Goal: Task Accomplishment & Management: Use online tool/utility

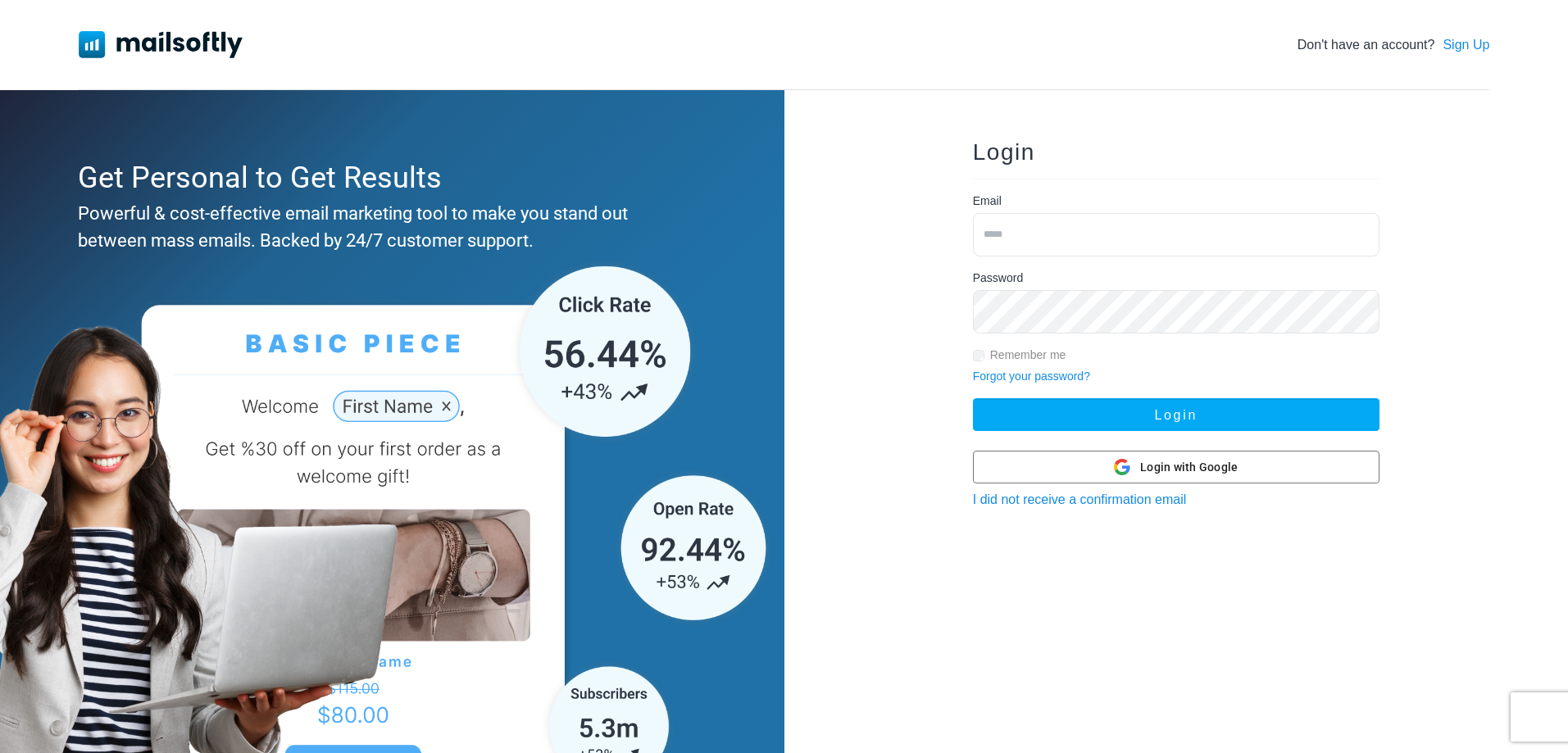
click at [1012, 243] on input "email" at bounding box center [1175, 235] width 406 height 43
click at [1012, 239] on input "email" at bounding box center [1175, 235] width 406 height 43
type input "**********"
click at [973, 399] on button "Login" at bounding box center [1175, 415] width 406 height 33
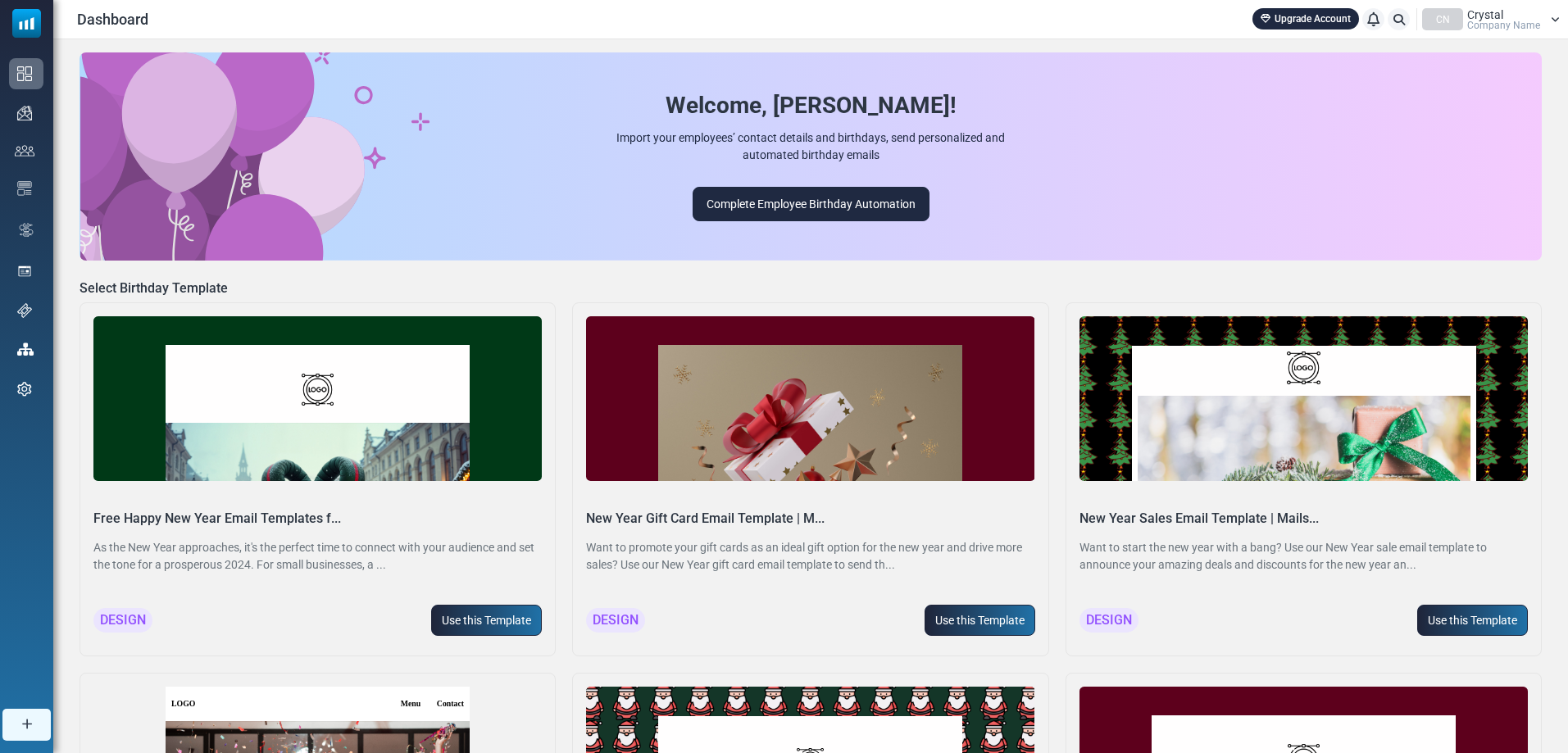
click at [1402, 17] on icon at bounding box center [1399, 19] width 12 height 12
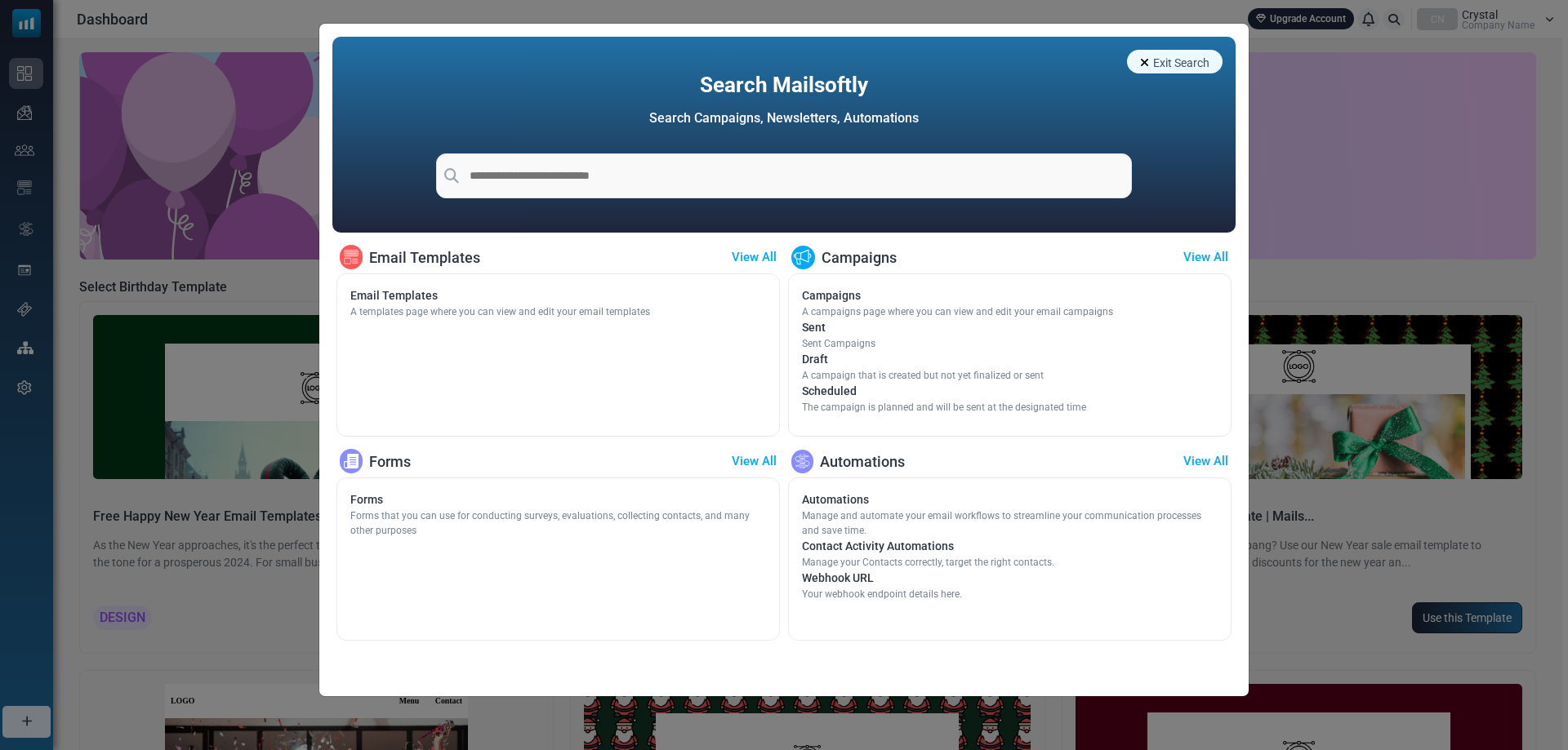
click at [520, 184] on input "text" at bounding box center [784, 176] width 696 height 45
type input "********"
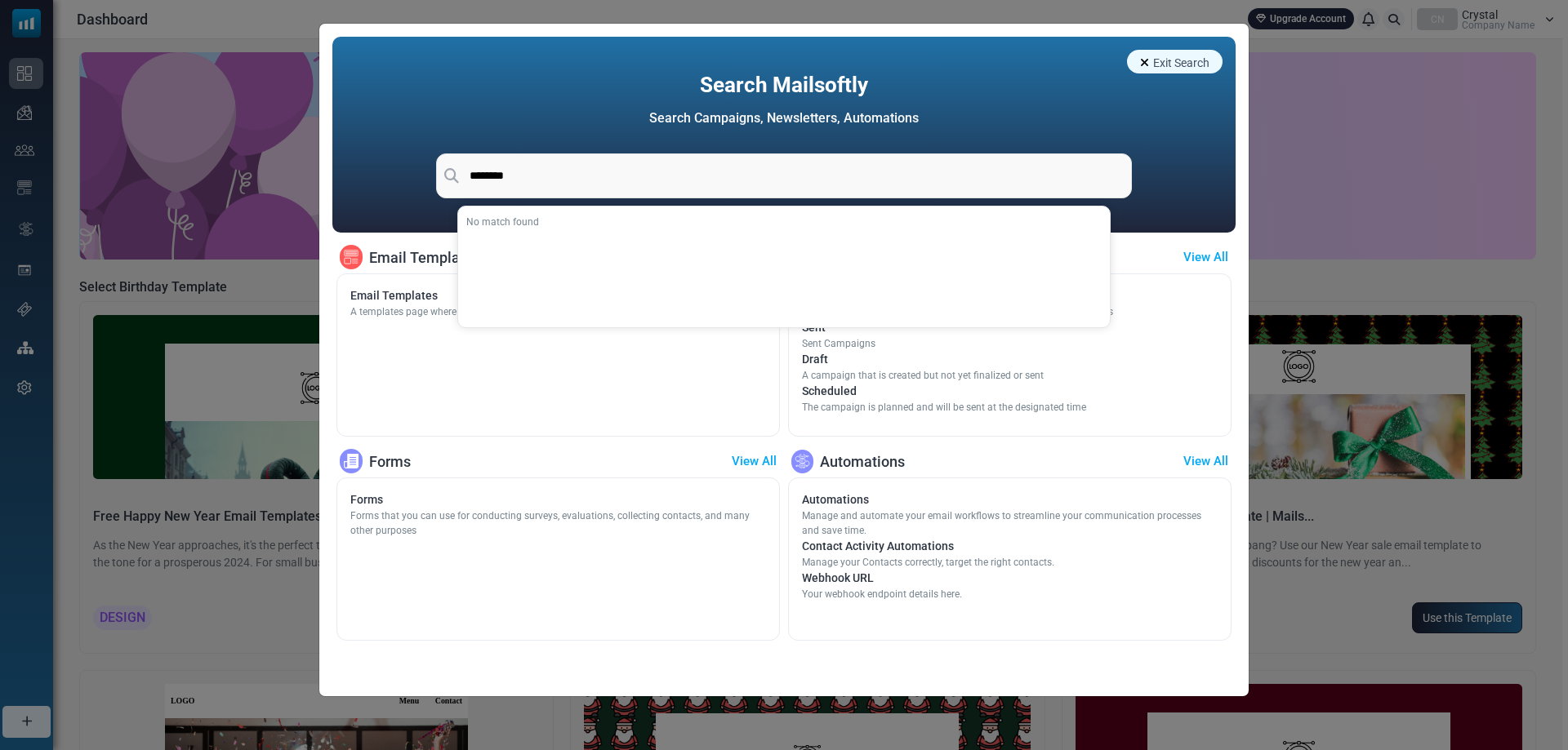
click at [1208, 59] on span "Exit Search" at bounding box center [1181, 63] width 57 height 13
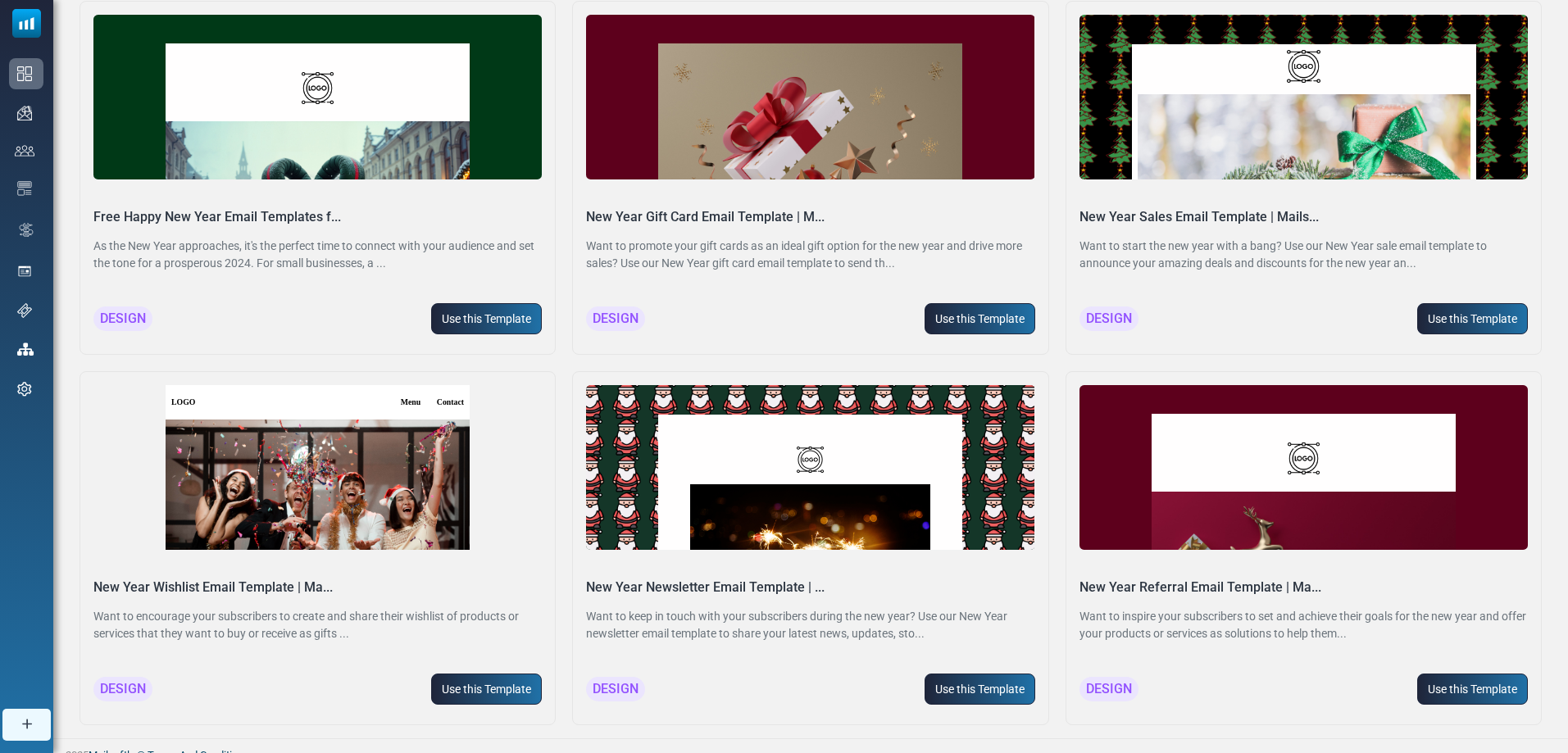
scroll to position [316, 0]
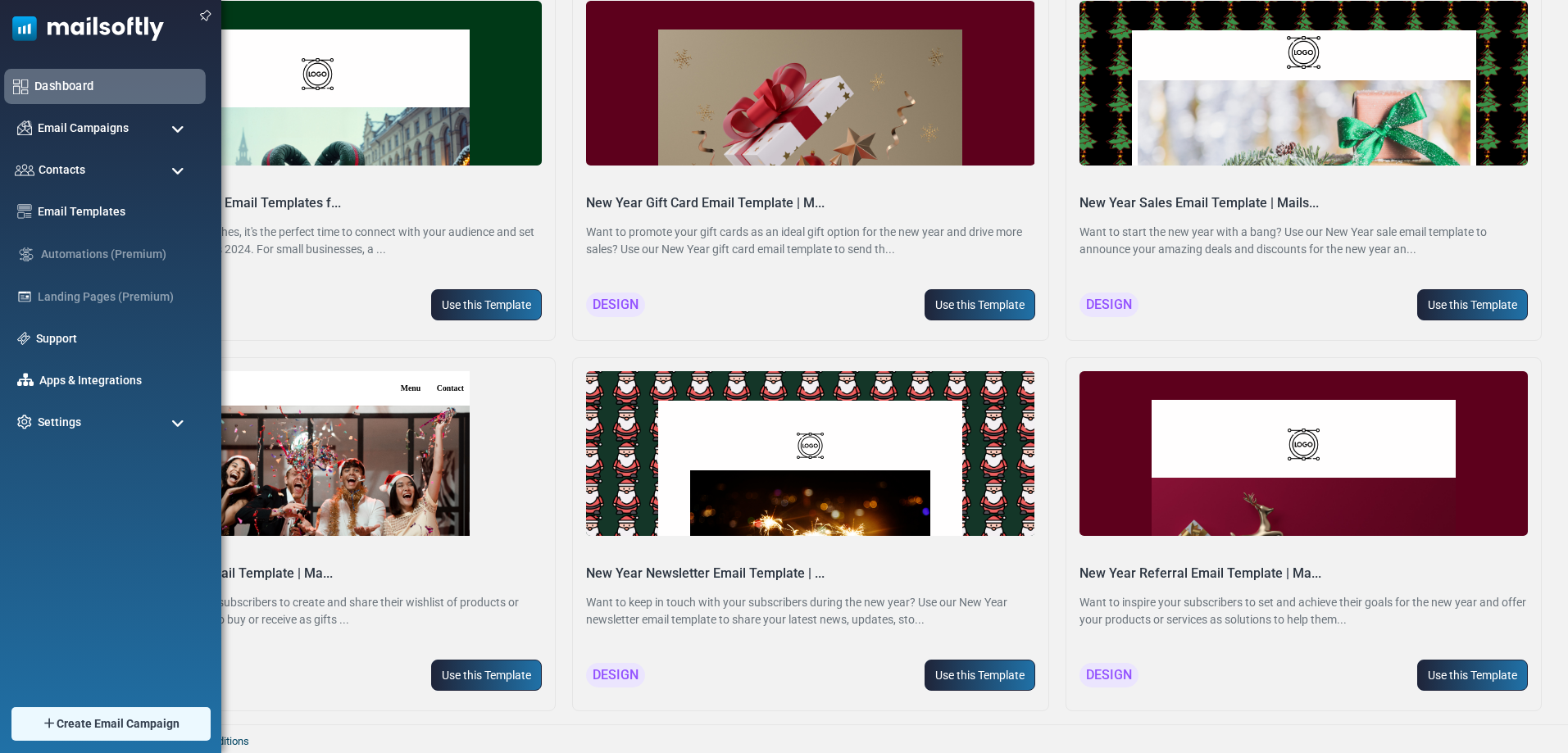
click at [69, 83] on link "Dashboard" at bounding box center [116, 86] width 162 height 18
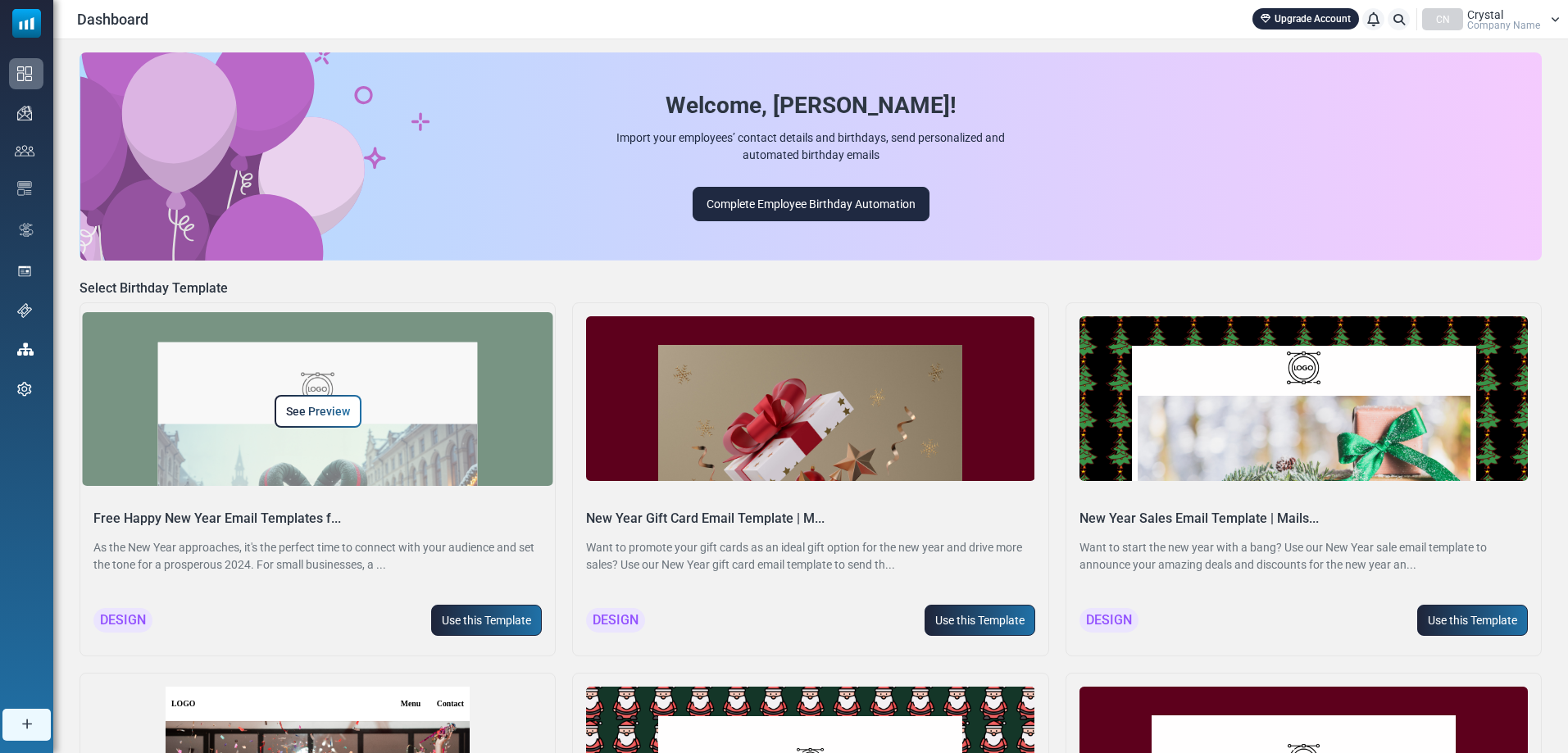
click at [313, 402] on link "See Preview" at bounding box center [318, 411] width 87 height 33
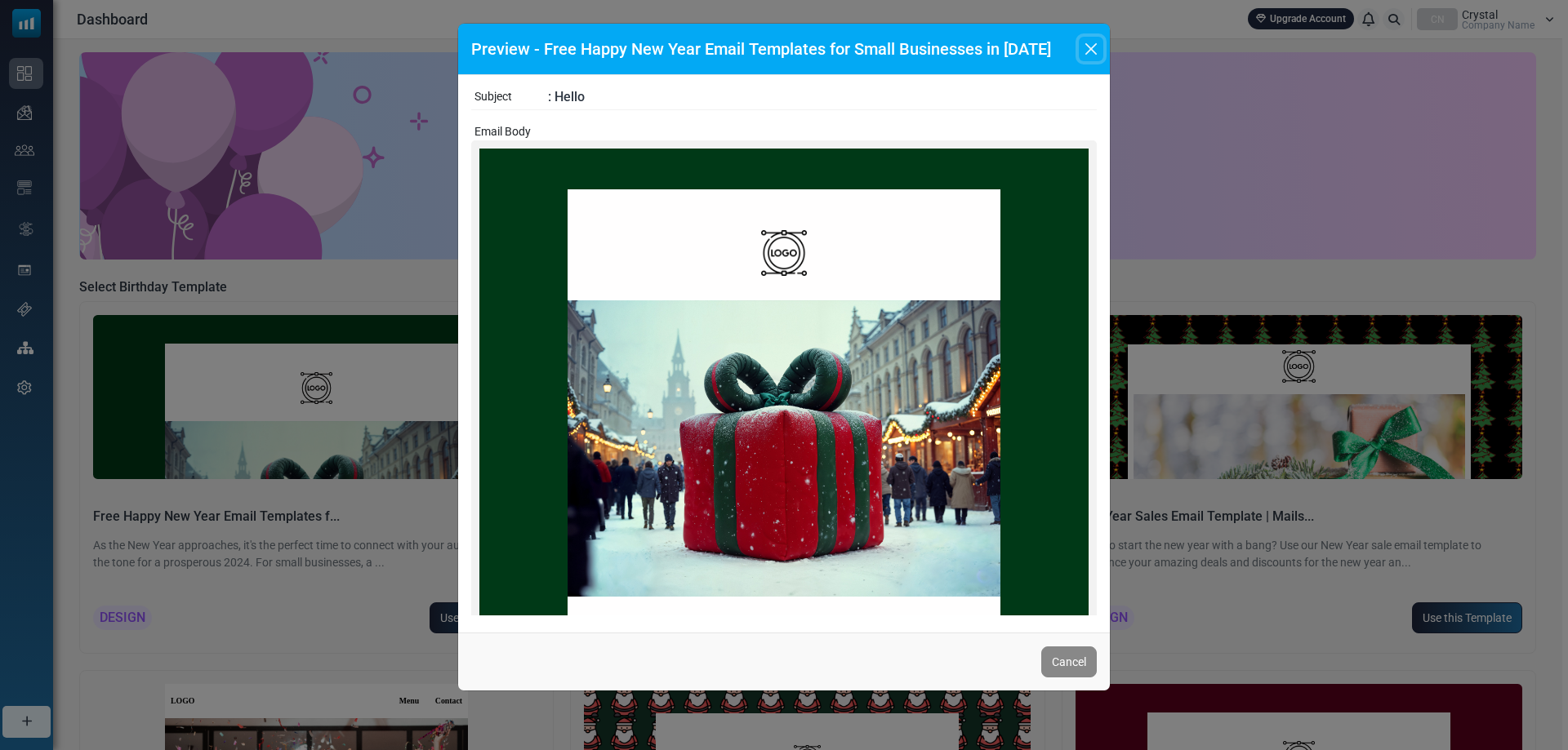
click at [1089, 46] on button "Close" at bounding box center [1090, 48] width 24 height 24
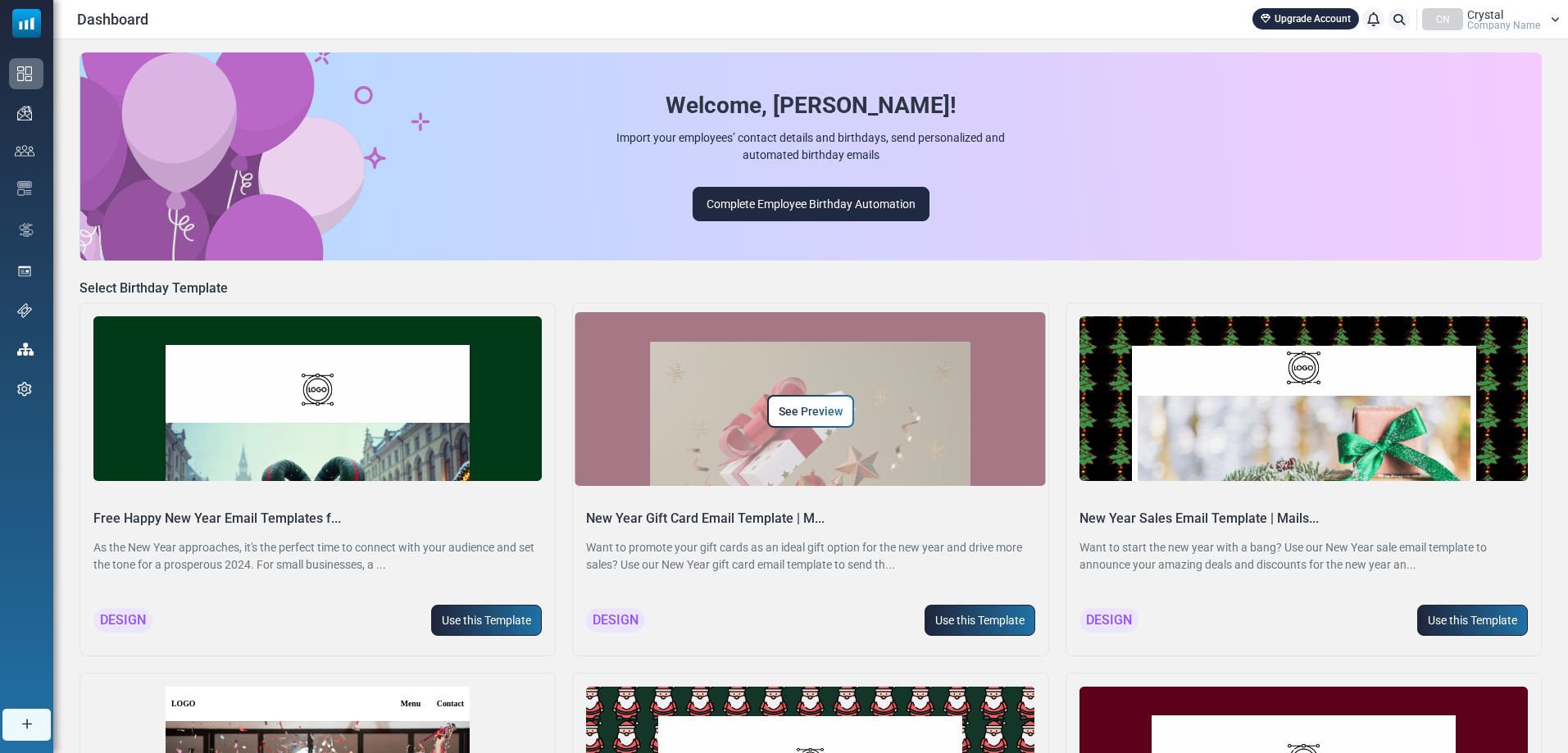
click at [804, 416] on span "See Preview" at bounding box center [811, 412] width 64 height 14
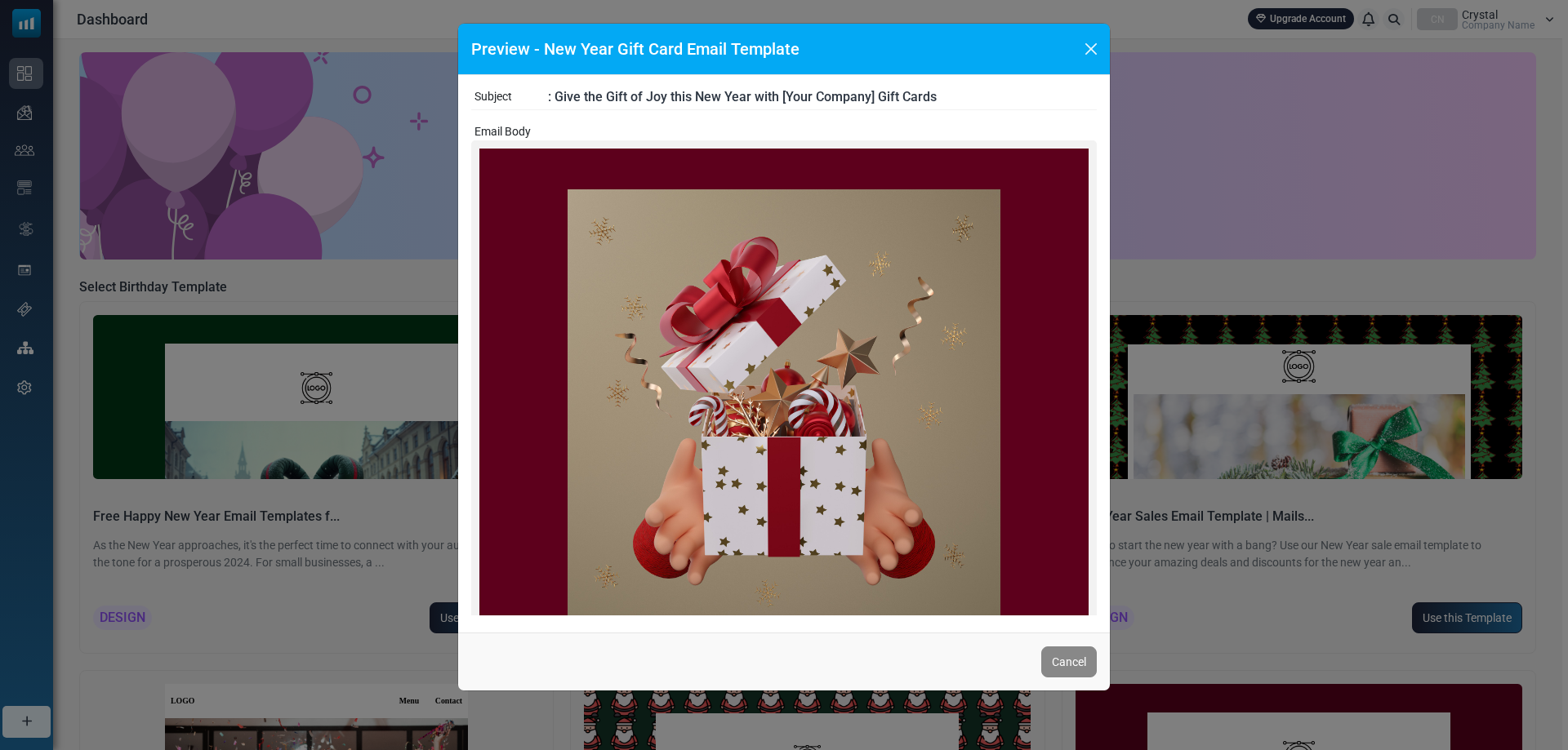
click at [1107, 45] on div "Preview - New Year Gift Card Email Template" at bounding box center [784, 50] width 652 height 52
click at [1092, 46] on button "Close" at bounding box center [1090, 48] width 24 height 24
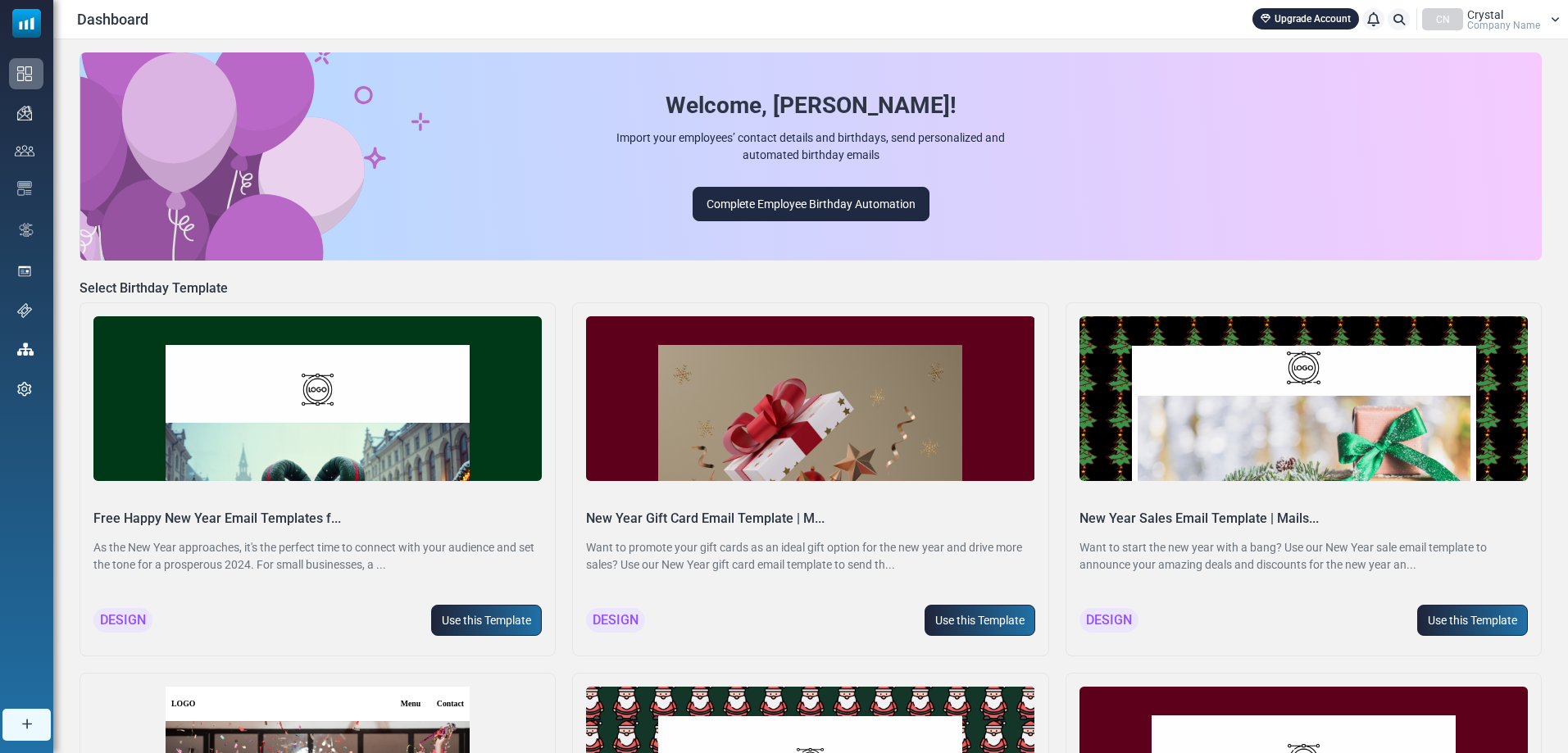
click at [190, 289] on h6 "Select Birthday Template" at bounding box center [810, 288] width 1462 height 15
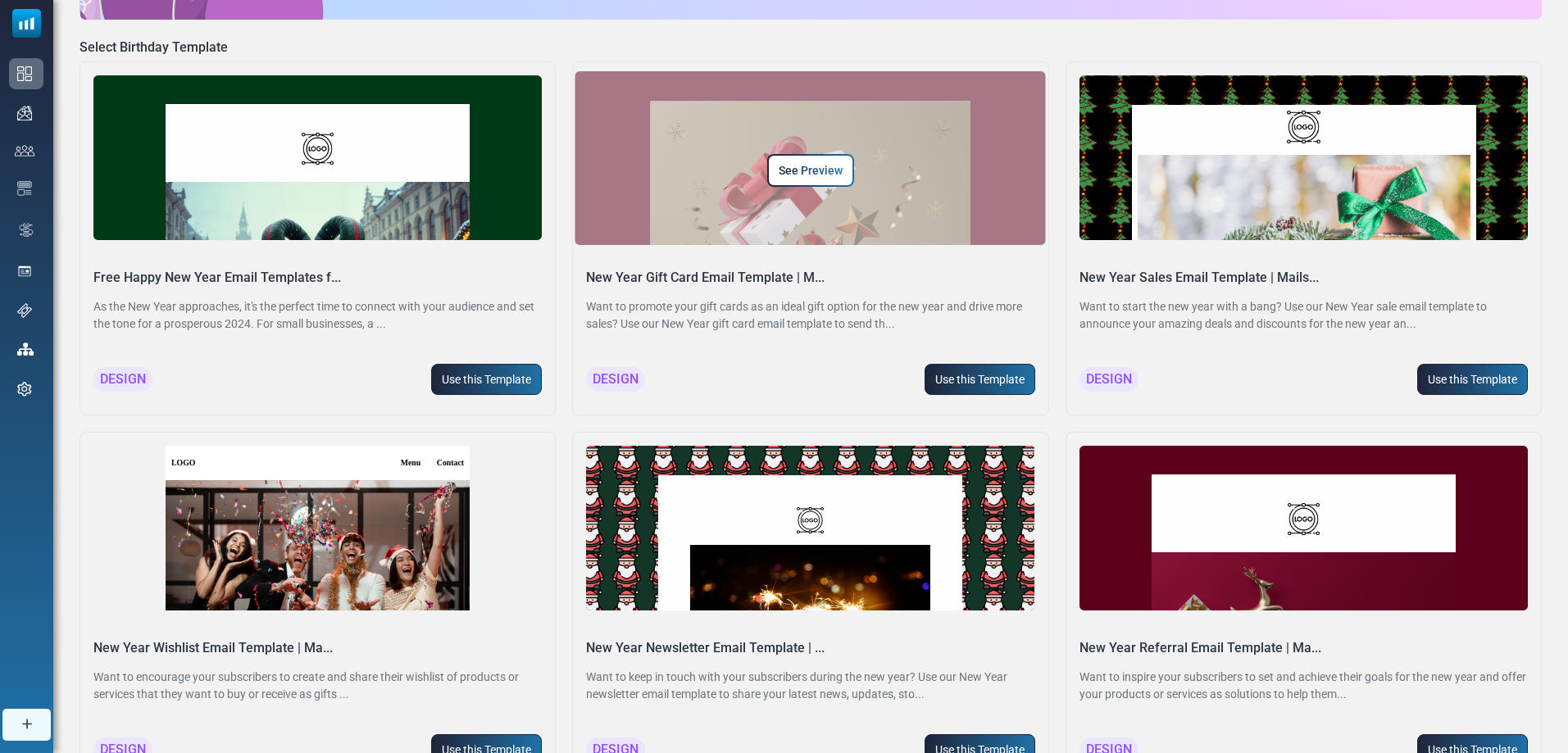
scroll to position [316, 0]
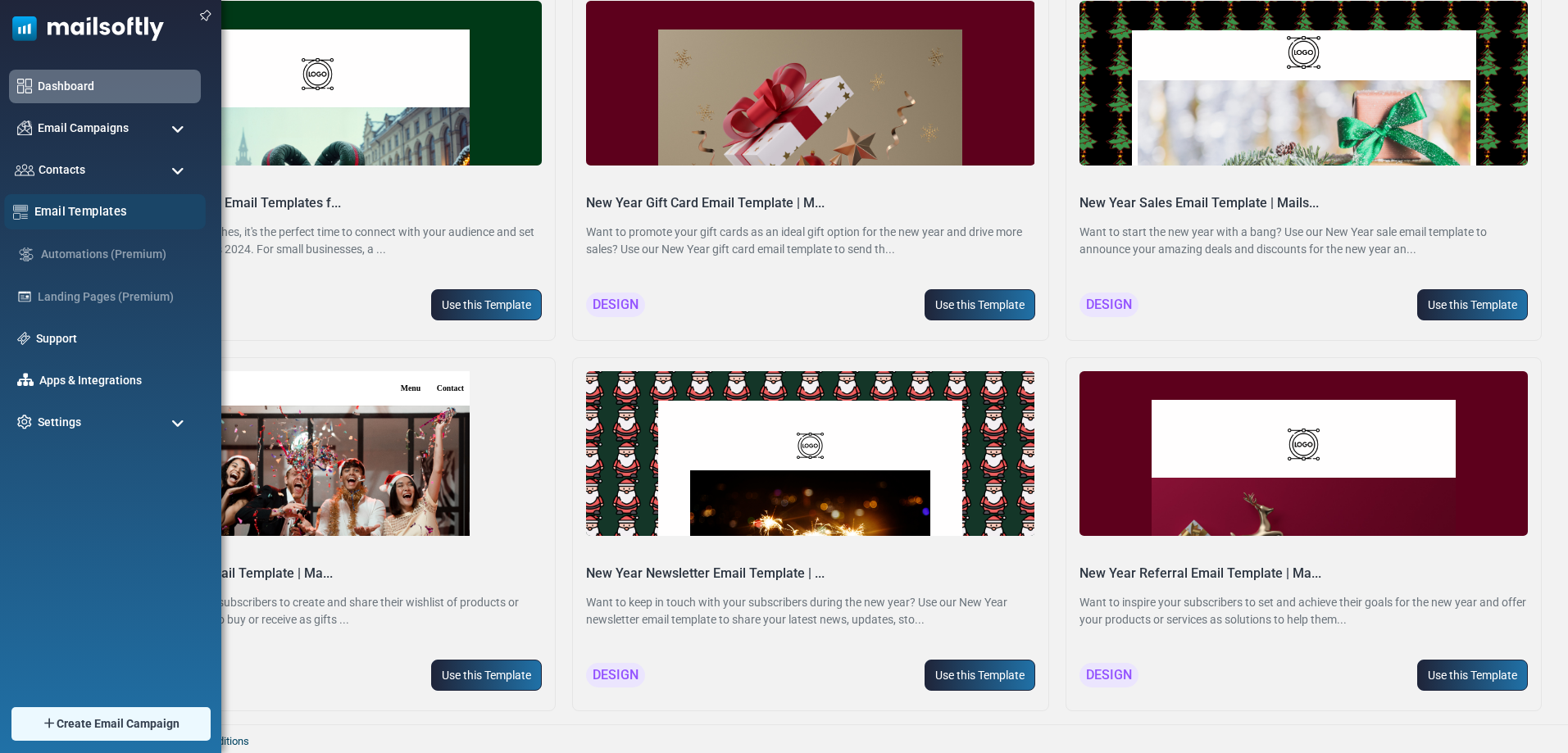
click at [82, 209] on link "Email Templates" at bounding box center [116, 211] width 162 height 18
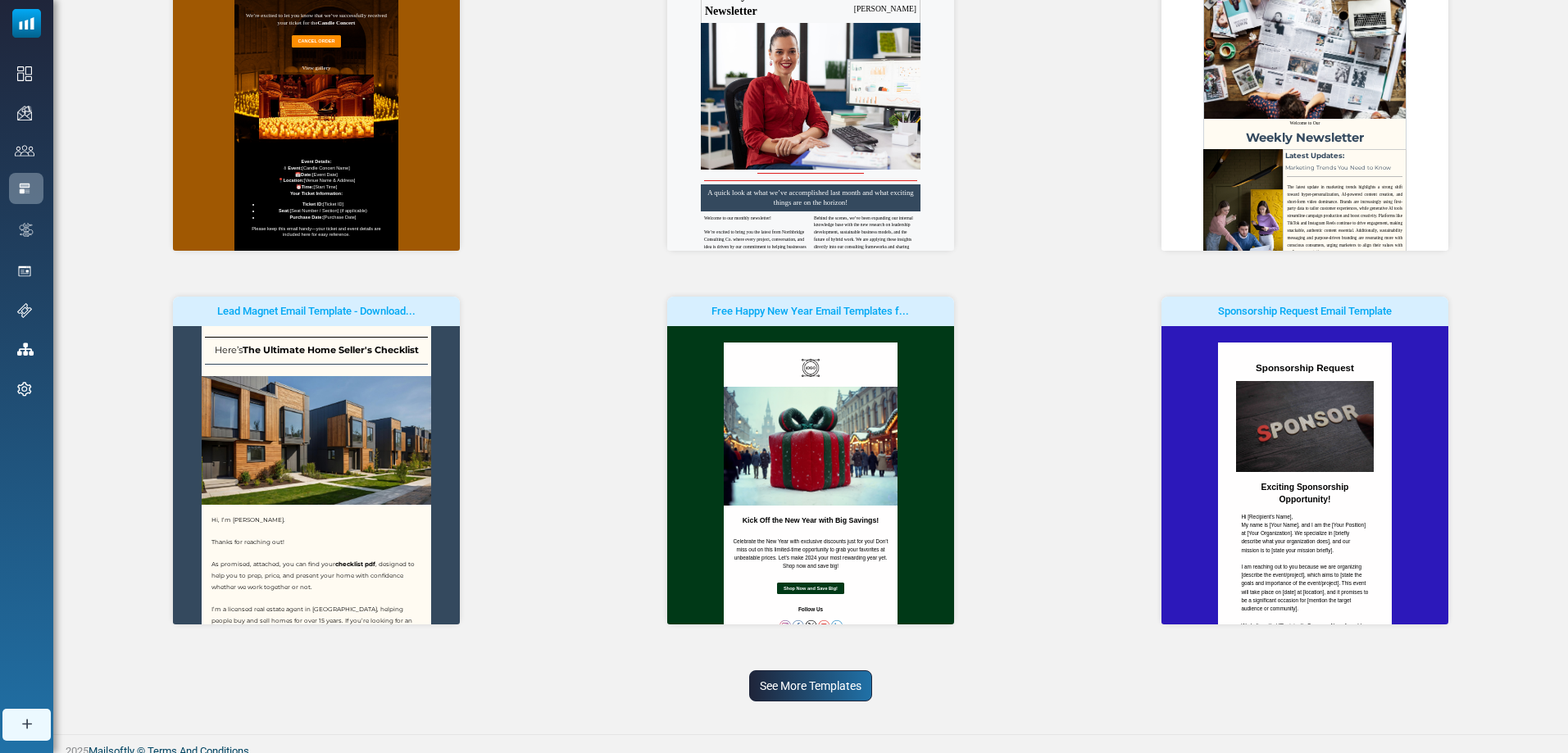
scroll to position [309, 0]
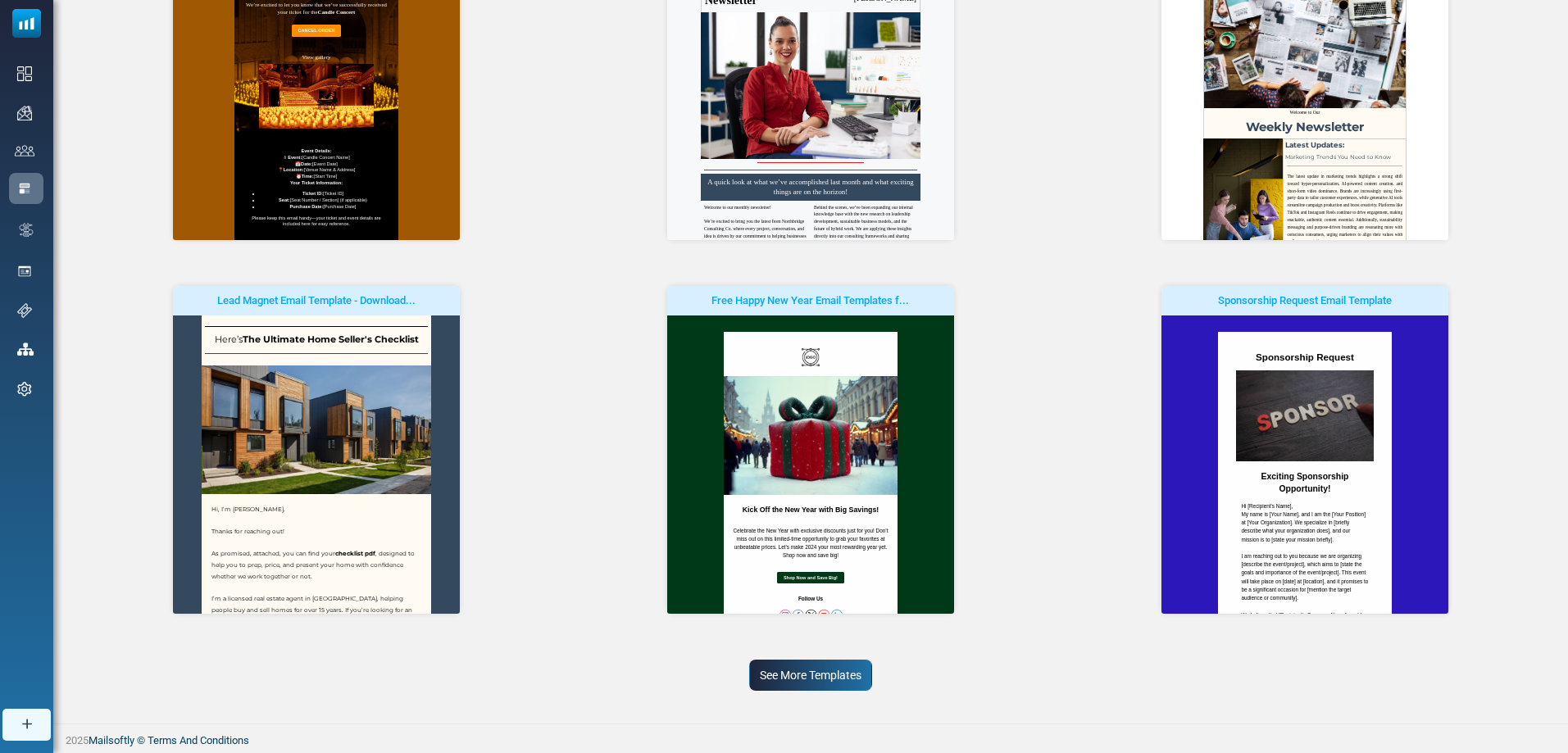
click at [785, 671] on link "See More Templates" at bounding box center [810, 676] width 123 height 31
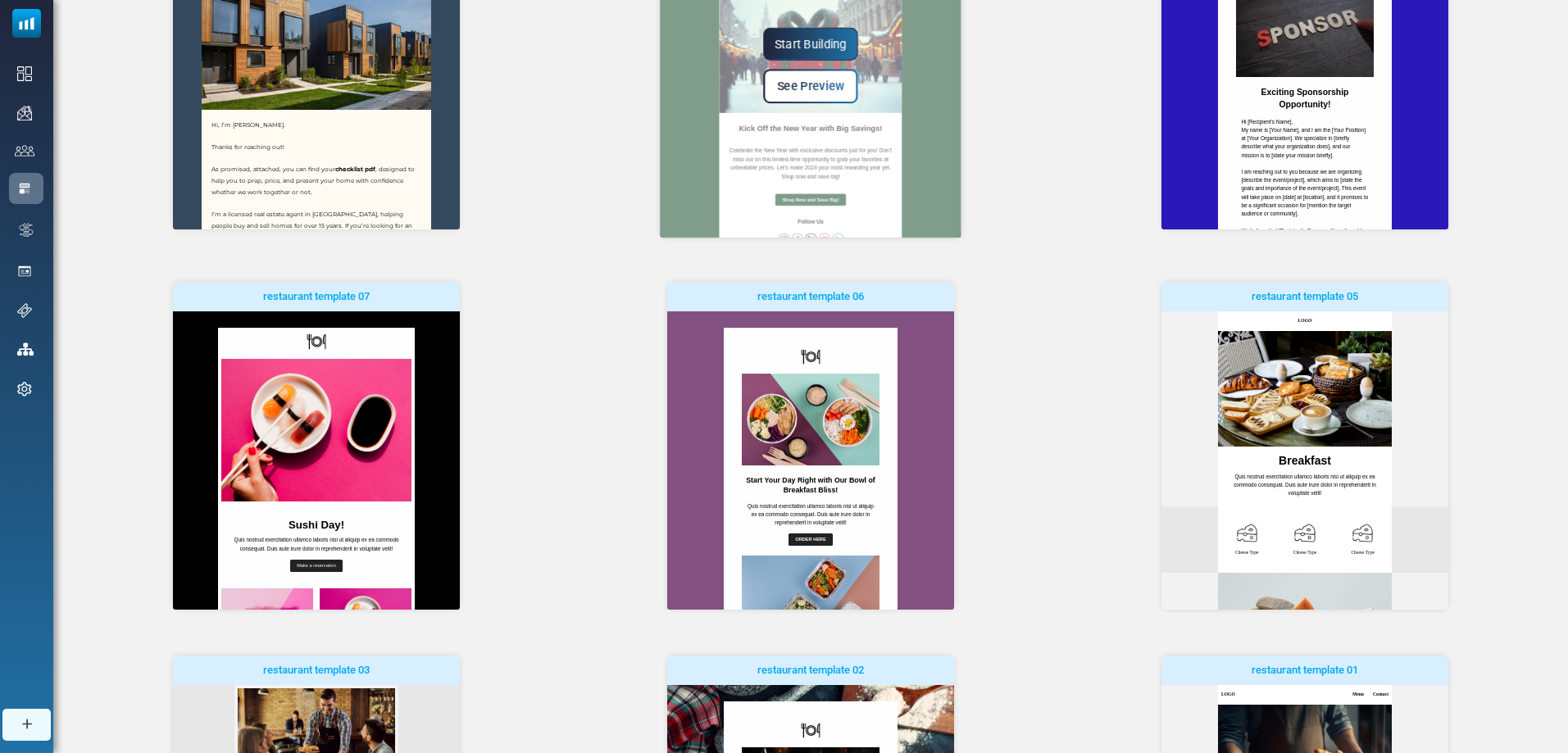
scroll to position [572, 0]
